Goal: Task Accomplishment & Management: Manage account settings

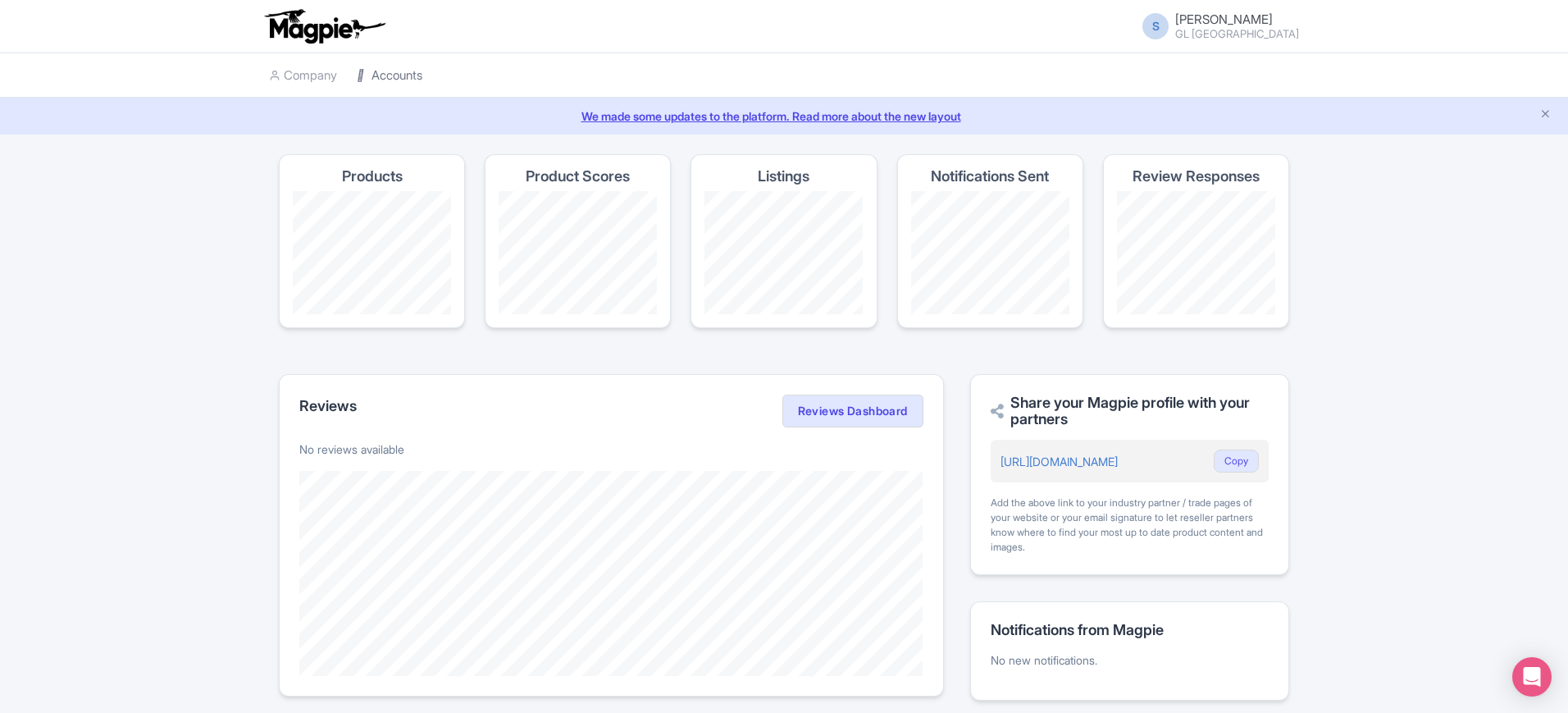
click at [386, 71] on link "Accounts" at bounding box center [389, 76] width 65 height 45
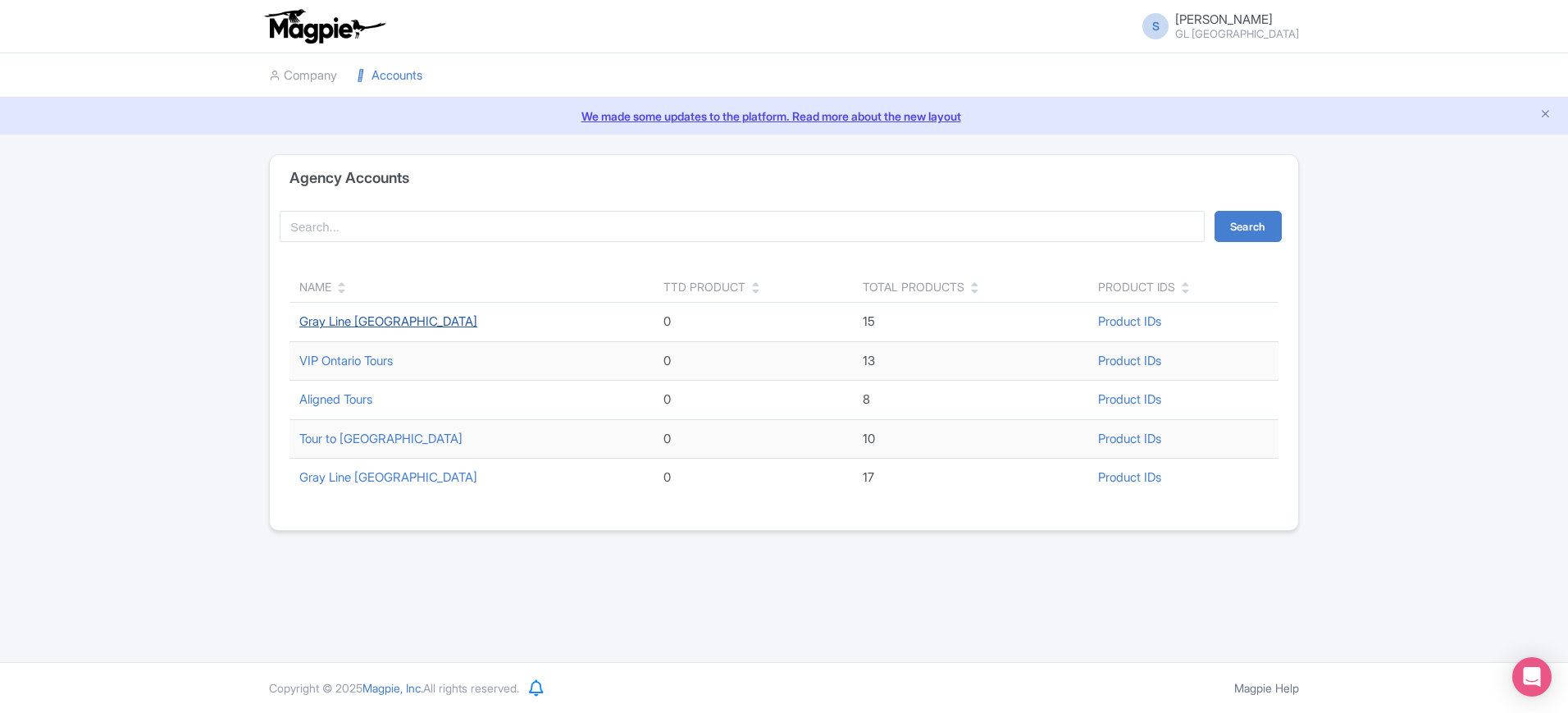
click at [387, 319] on link "Gray Line [GEOGRAPHIC_DATA]" at bounding box center [388, 321] width 178 height 16
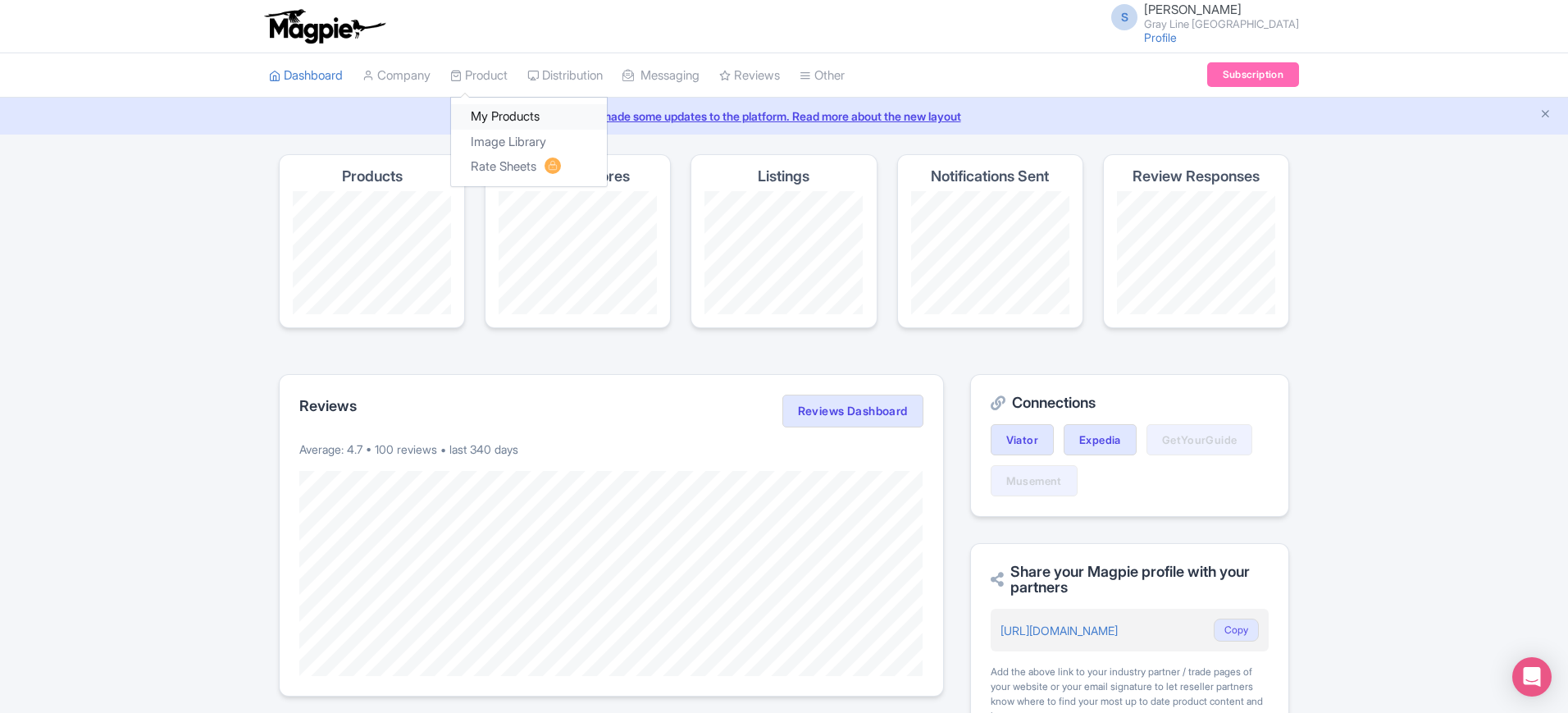
click at [542, 120] on link "My Products" at bounding box center [529, 116] width 156 height 25
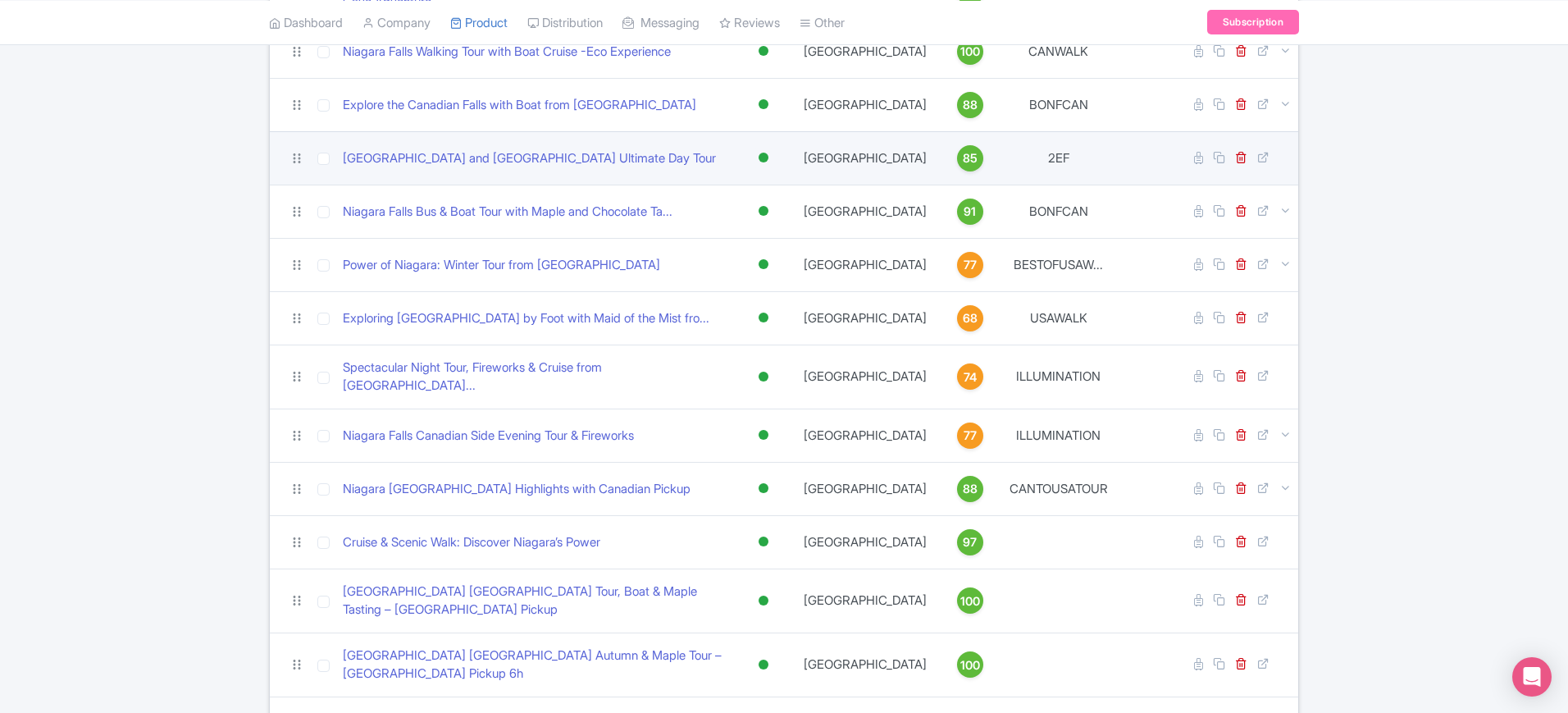
scroll to position [409, 0]
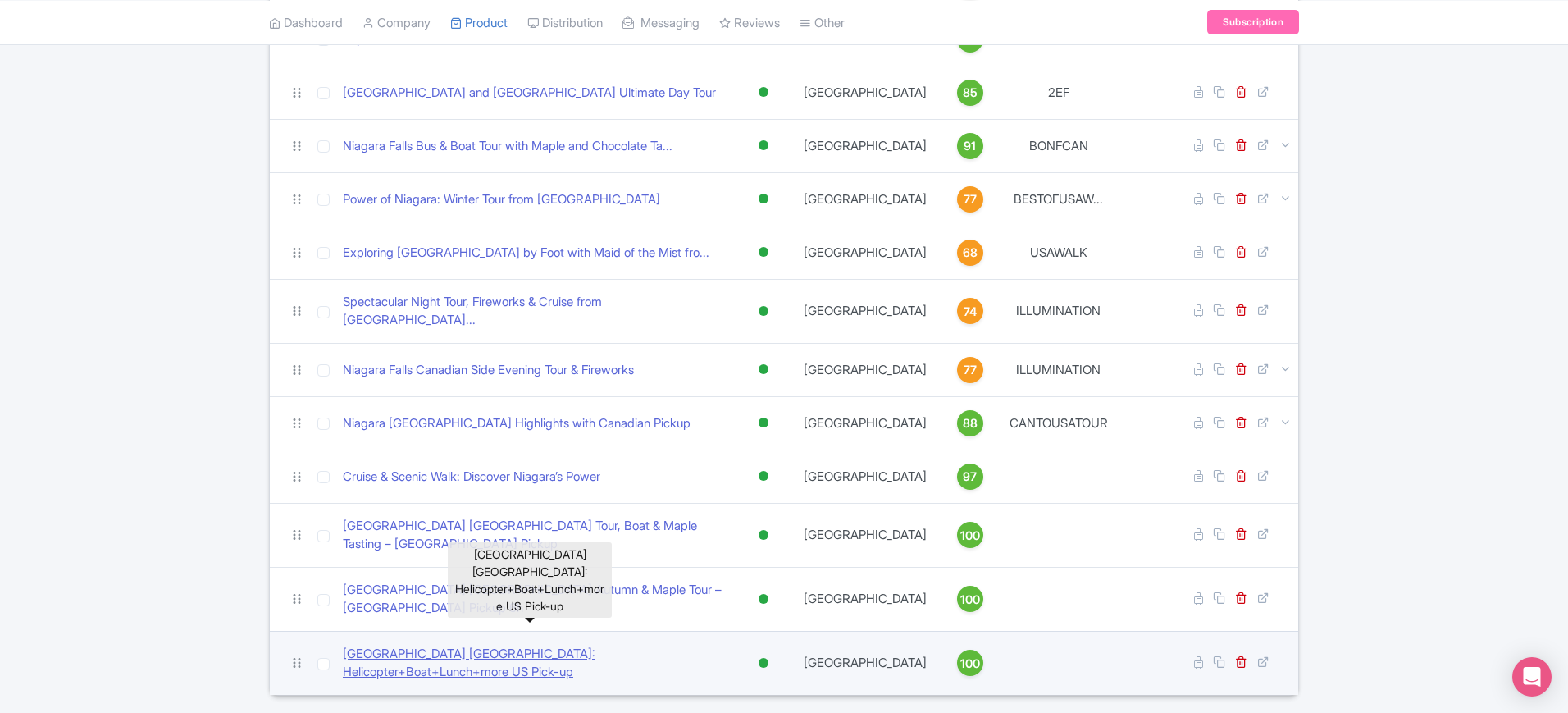
click at [652, 645] on link "Niagara Falls Canada: Helicopter+Boat+Lunch+more US Pick-up" at bounding box center [535, 663] width 384 height 37
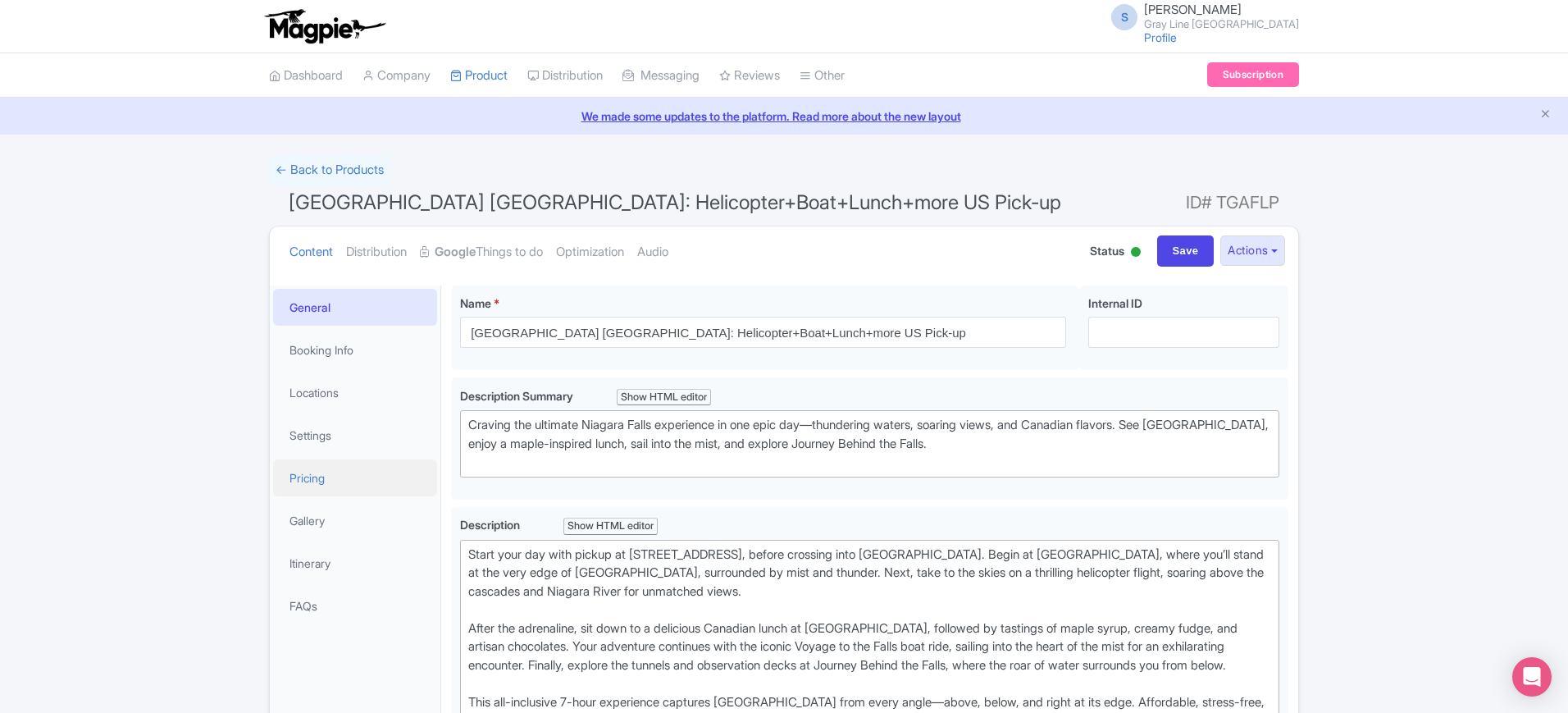
click at [332, 469] on link "Pricing" at bounding box center [355, 477] width 164 height 37
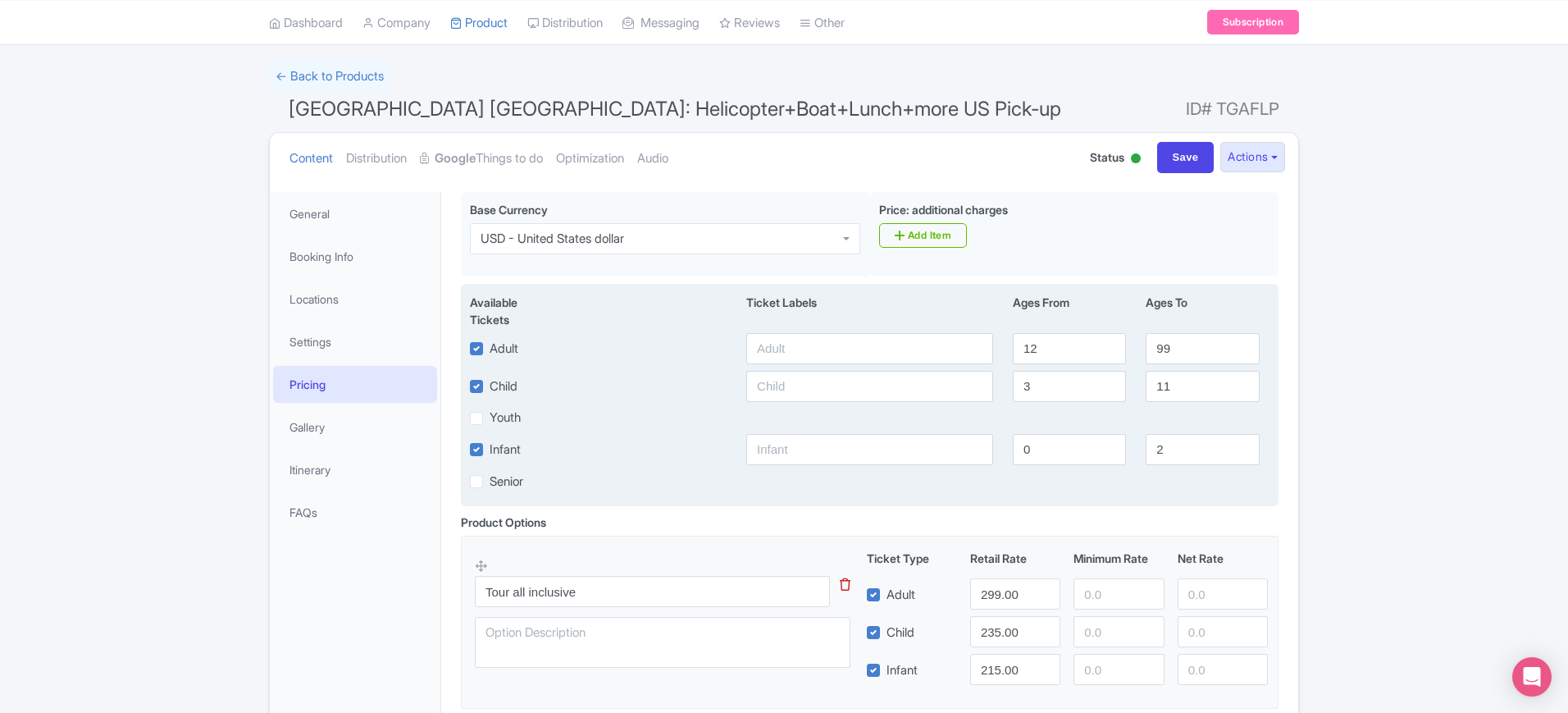
scroll to position [205, 0]
